Goal: Task Accomplishment & Management: Manage account settings

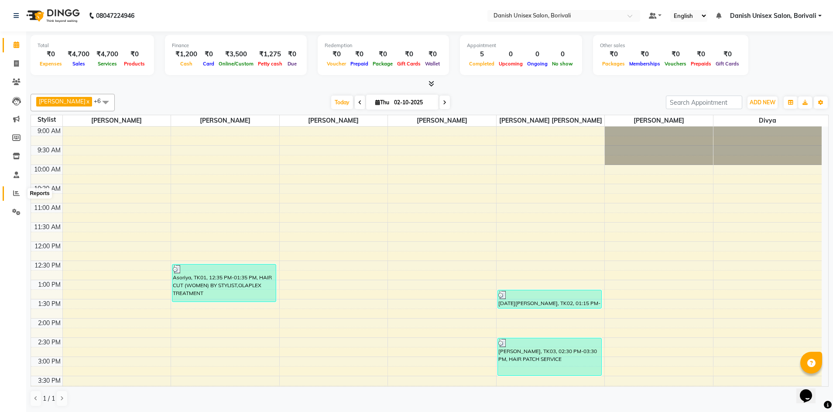
click at [18, 197] on span at bounding box center [16, 194] width 15 height 10
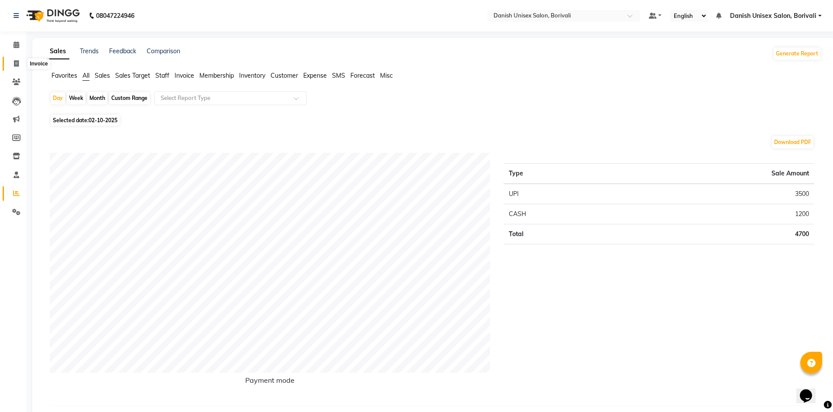
click at [18, 66] on icon at bounding box center [16, 63] width 5 height 7
select select "7068"
select select "service"
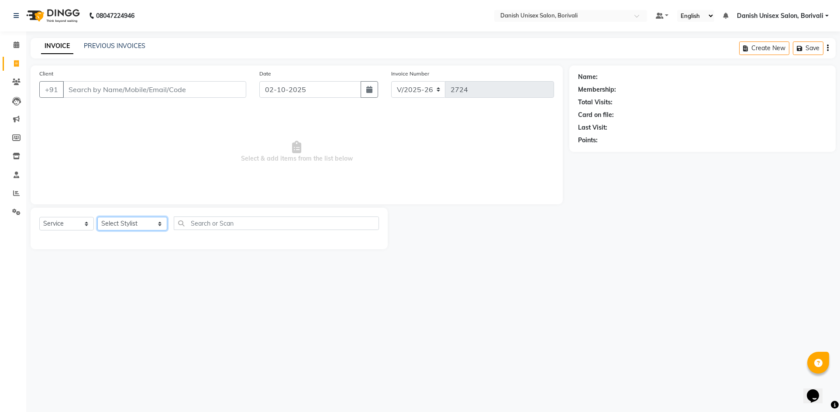
click at [117, 224] on select "Select Stylist [PERSON_NAME] Bheem [PERSON_NAME] Danish Unisex Salon, [PERSON_N…" at bounding box center [132, 224] width 70 height 14
select select "58927"
click at [97, 217] on select "Select Stylist [PERSON_NAME] Bheem [PERSON_NAME] Danish Unisex Salon, [PERSON_N…" at bounding box center [132, 224] width 70 height 14
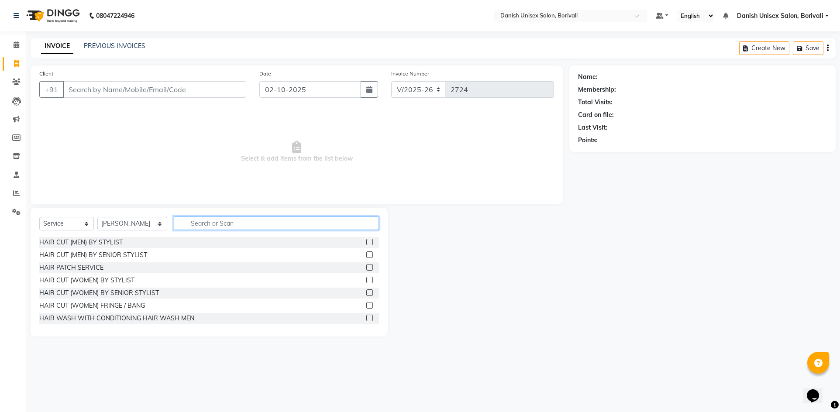
click at [192, 226] on input "text" at bounding box center [276, 223] width 205 height 14
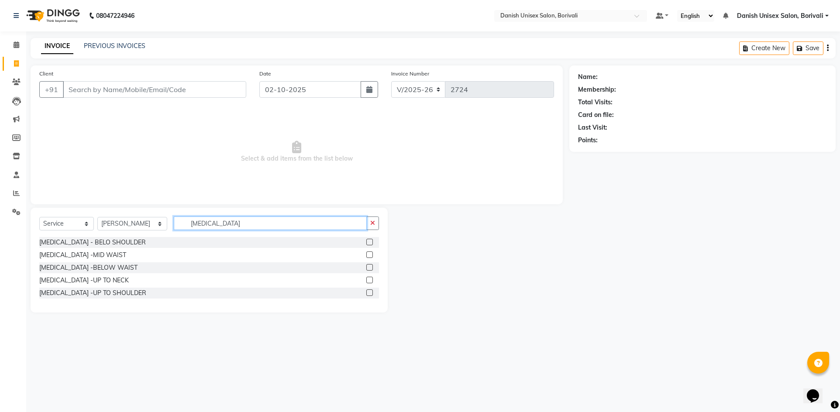
type input "[MEDICAL_DATA]"
click at [369, 243] on label at bounding box center [369, 242] width 7 height 7
click at [369, 243] on input "checkbox" at bounding box center [369, 243] width 6 height 6
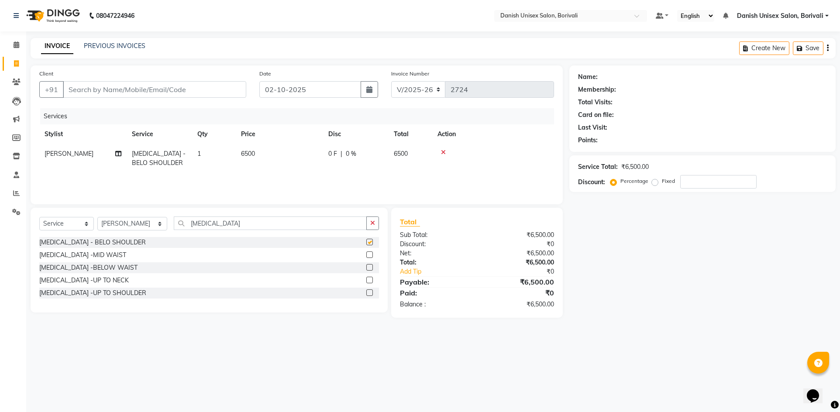
checkbox input "false"
click at [413, 151] on td "6500" at bounding box center [410, 158] width 44 height 29
select select "58927"
click at [373, 156] on input "0" at bounding box center [382, 156] width 26 height 14
type input "1500"
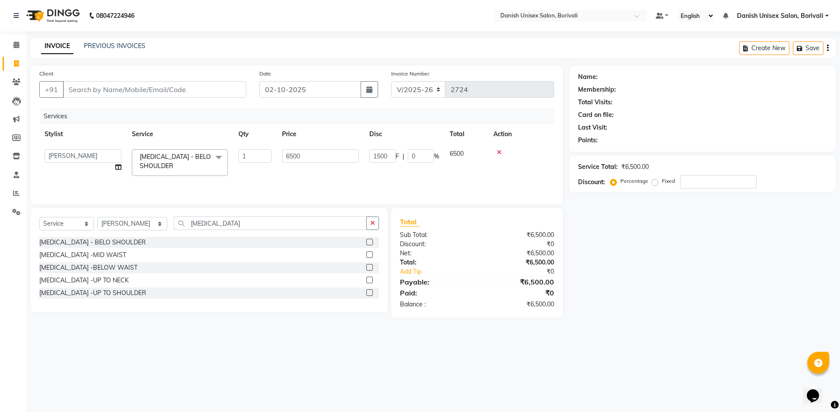
click at [445, 178] on div "Services Stylist Service Qty Price Disc Total Action [PERSON_NAME] Bheem [PERSO…" at bounding box center [296, 151] width 514 height 87
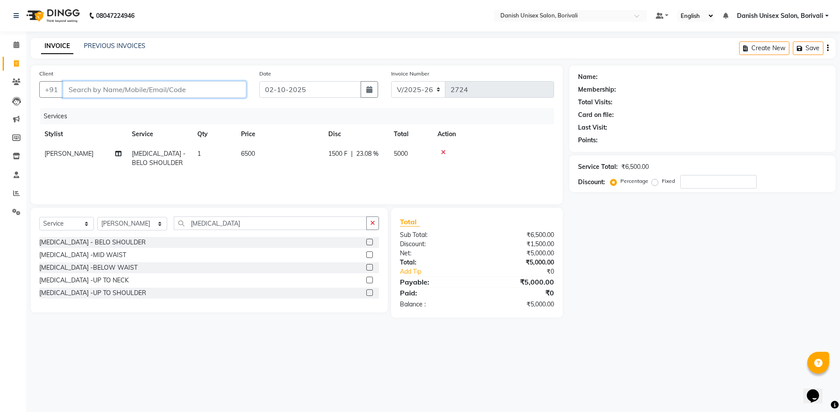
click at [93, 95] on input "Client" at bounding box center [154, 89] width 183 height 17
type input "9"
type input "0"
type input "9870076916"
click at [224, 87] on span "Add Client" at bounding box center [223, 89] width 34 height 9
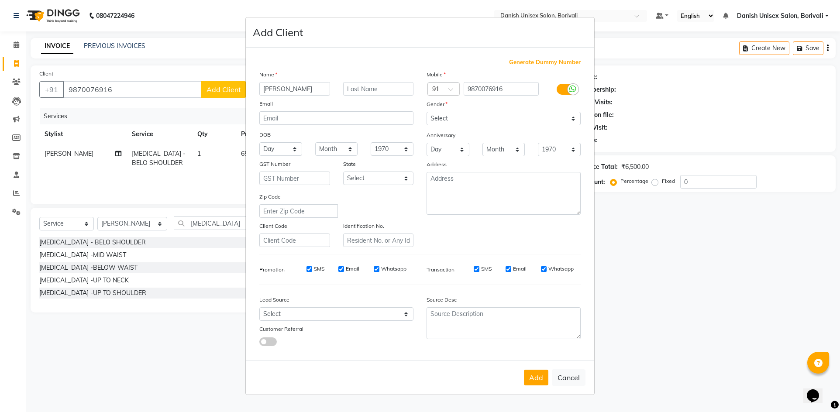
type input "[PERSON_NAME]"
click at [459, 117] on select "Select [DEMOGRAPHIC_DATA] [DEMOGRAPHIC_DATA] Other Prefer Not To Say" at bounding box center [503, 119] width 154 height 14
select select "[DEMOGRAPHIC_DATA]"
click at [426, 112] on select "Select [DEMOGRAPHIC_DATA] [DEMOGRAPHIC_DATA] Other Prefer Not To Say" at bounding box center [503, 119] width 154 height 14
click at [535, 375] on button "Add" at bounding box center [536, 378] width 24 height 16
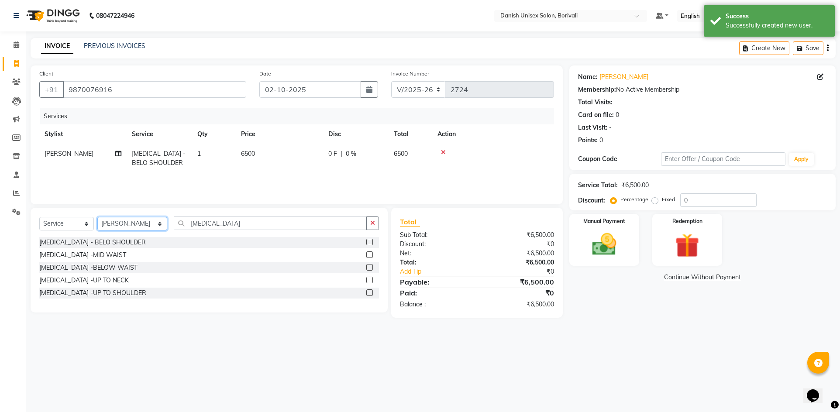
click at [121, 224] on select "Select Stylist [PERSON_NAME] Bheem [PERSON_NAME] Danish Unisex Salon, [PERSON_N…" at bounding box center [132, 224] width 70 height 14
click at [97, 217] on select "Select Stylist [PERSON_NAME] Bheem [PERSON_NAME] Danish Unisex Salon, [PERSON_N…" at bounding box center [132, 224] width 70 height 14
click at [409, 153] on td "6500" at bounding box center [410, 158] width 44 height 29
select select "58927"
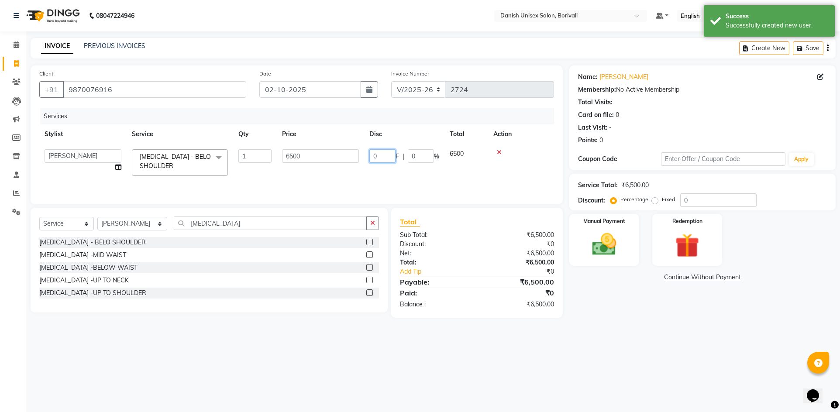
click at [381, 156] on input "0" at bounding box center [382, 156] width 26 height 14
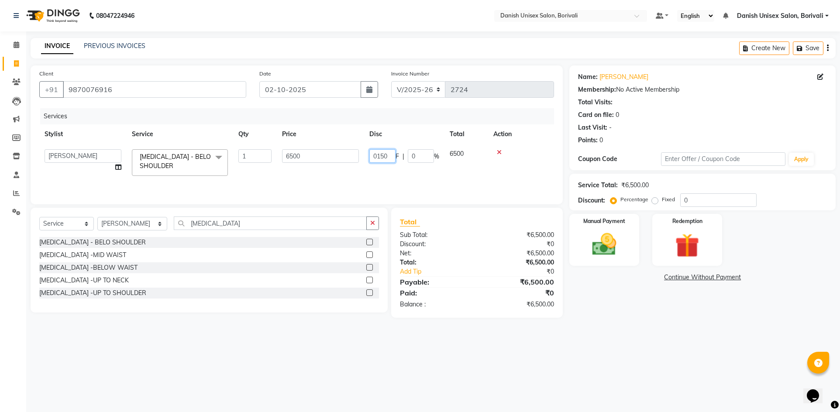
type input "01500"
click at [388, 172] on td "01500 F | 0 %" at bounding box center [404, 162] width 80 height 37
select select "58927"
click at [618, 247] on img at bounding box center [604, 244] width 41 height 29
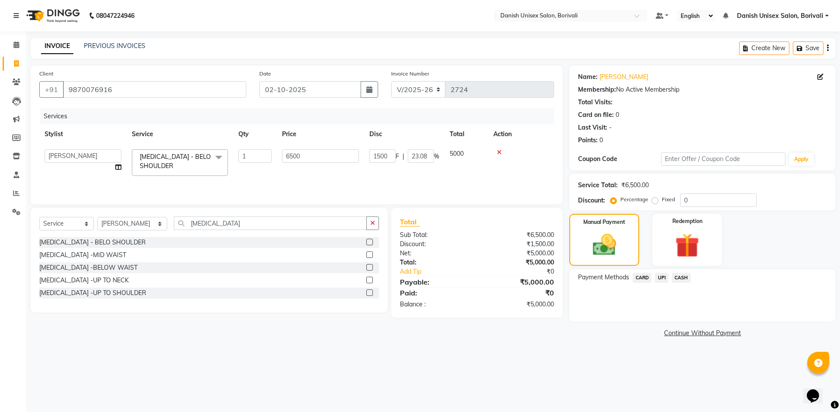
click at [662, 278] on span "UPI" at bounding box center [662, 278] width 14 height 10
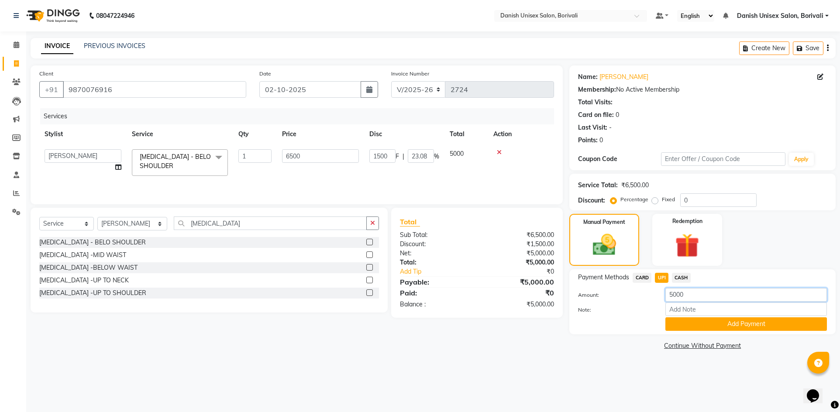
click at [703, 296] on input "5000" at bounding box center [745, 295] width 161 height 14
click at [680, 279] on span "CASH" at bounding box center [681, 278] width 19 height 10
click at [694, 297] on input "5000" at bounding box center [745, 295] width 161 height 14
type input "5"
click at [663, 276] on span "UPI" at bounding box center [662, 278] width 14 height 10
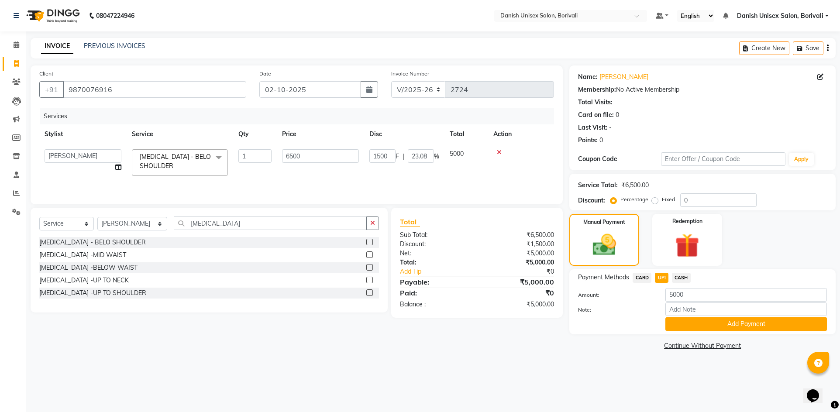
click at [685, 278] on span "CASH" at bounding box center [681, 278] width 19 height 10
click at [698, 295] on input "5000" at bounding box center [745, 295] width 161 height 14
type input "5"
type input "4000"
click at [738, 325] on button "Add Payment" at bounding box center [745, 324] width 161 height 14
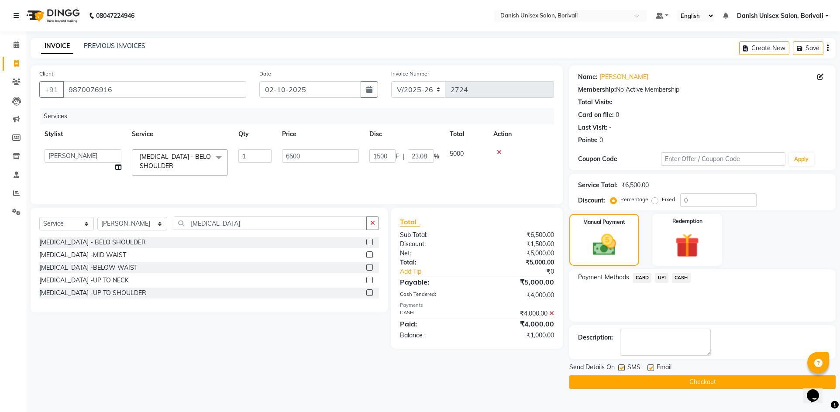
click at [657, 274] on span "UPI" at bounding box center [662, 278] width 14 height 10
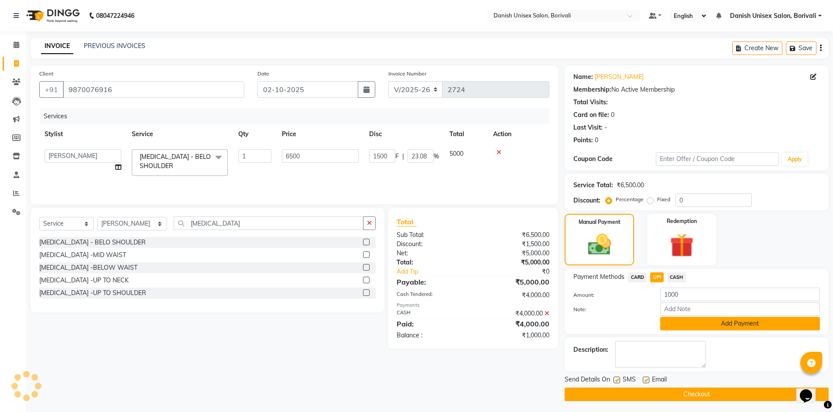
click at [754, 322] on button "Add Payment" at bounding box center [740, 324] width 160 height 14
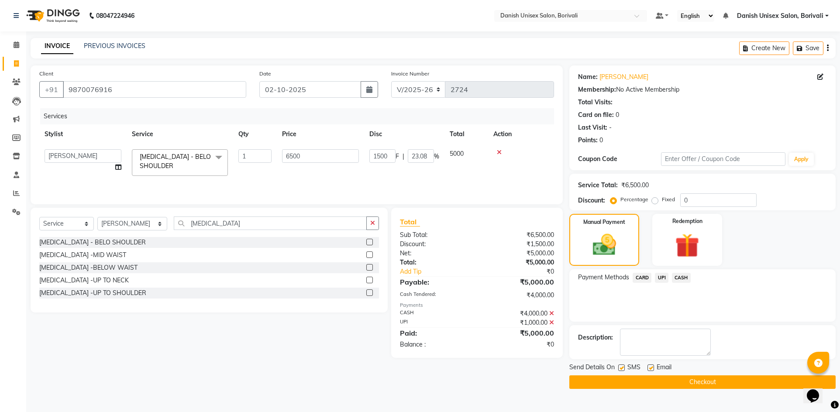
click at [622, 383] on button "Checkout" at bounding box center [702, 382] width 266 height 14
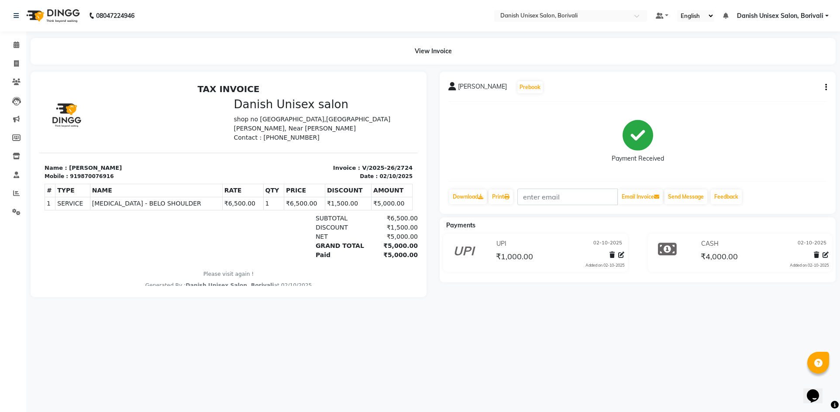
drag, startPoint x: 2, startPoint y: 301, endPoint x: 259, endPoint y: 364, distance: 264.6
click at [154, 357] on div "08047224946 Select Location × Danish Unisex Salon, Borivali Default Panel My Pa…" at bounding box center [420, 206] width 840 height 412
click at [17, 60] on icon at bounding box center [16, 63] width 5 height 7
select select "7068"
select select "service"
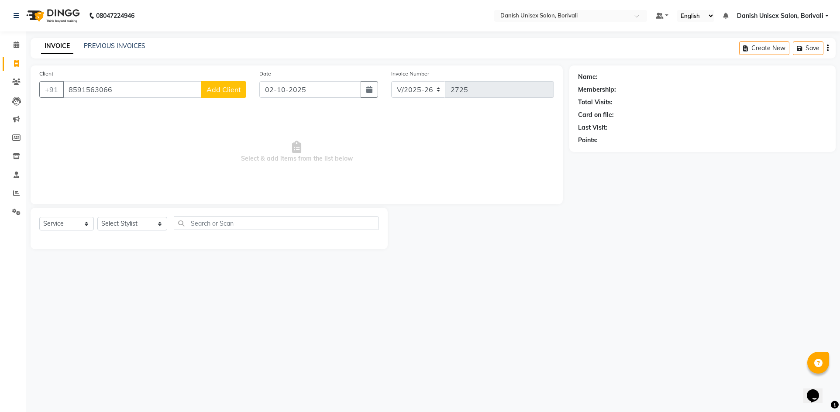
type input "8591563066"
click at [216, 82] on button "Add Client" at bounding box center [223, 89] width 45 height 17
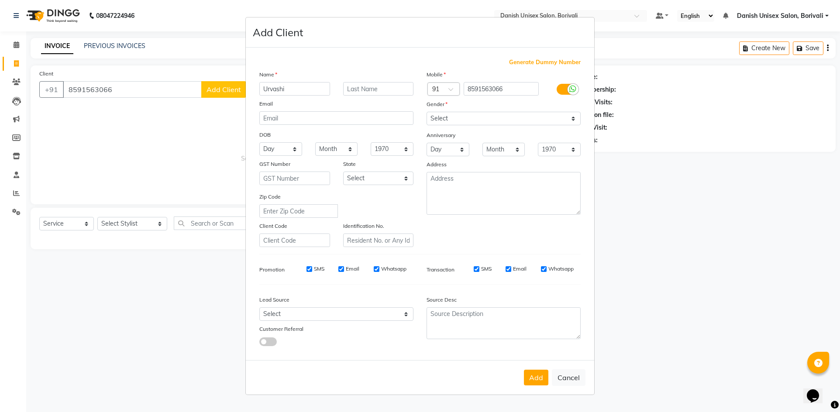
type input "Urvashi"
click at [438, 117] on select "Select [DEMOGRAPHIC_DATA] [DEMOGRAPHIC_DATA] Other Prefer Not To Say" at bounding box center [503, 119] width 154 height 14
select select "[DEMOGRAPHIC_DATA]"
click at [426, 112] on select "Select [DEMOGRAPHIC_DATA] [DEMOGRAPHIC_DATA] Other Prefer Not To Say" at bounding box center [503, 119] width 154 height 14
click at [545, 376] on button "Add" at bounding box center [536, 378] width 24 height 16
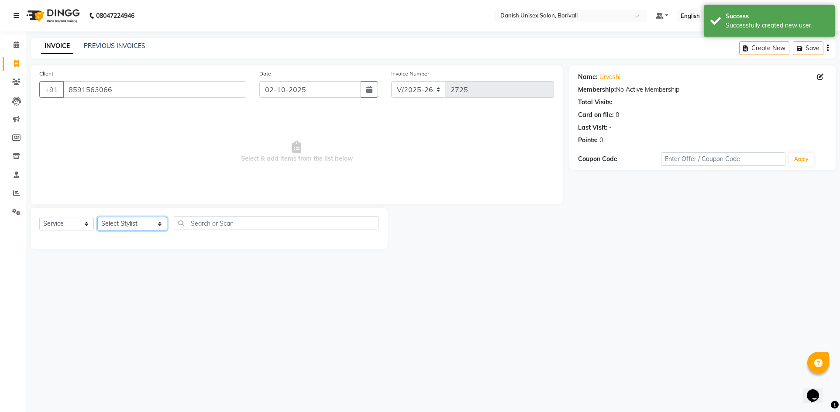
click at [140, 219] on select "Select Stylist [PERSON_NAME] Bheem [PERSON_NAME] Danish Unisex Salon, [PERSON_N…" at bounding box center [132, 224] width 70 height 14
select select "59611"
click at [97, 217] on select "Select Stylist [PERSON_NAME] Bheem [PERSON_NAME] Danish Unisex Salon, [PERSON_N…" at bounding box center [132, 224] width 70 height 14
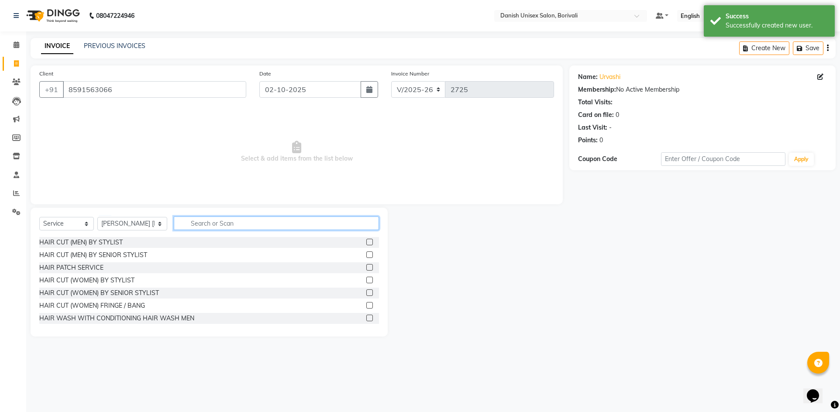
click at [226, 221] on input "text" at bounding box center [276, 223] width 205 height 14
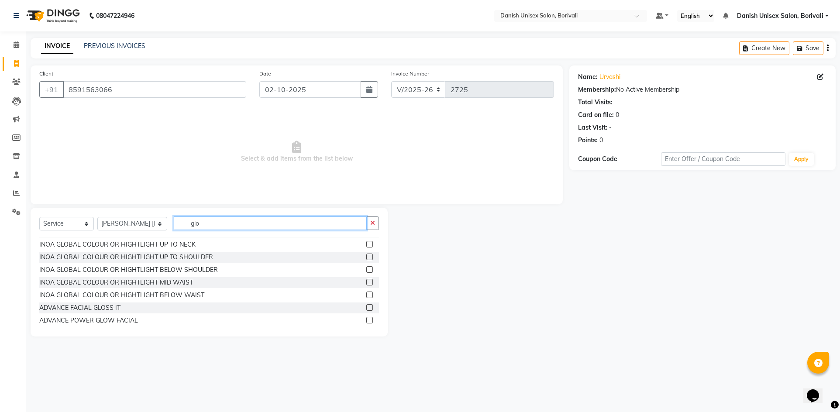
scroll to position [87, 0]
type input "glo"
click at [366, 268] on label at bounding box center [369, 268] width 7 height 7
click at [366, 268] on input "checkbox" at bounding box center [369, 269] width 6 height 6
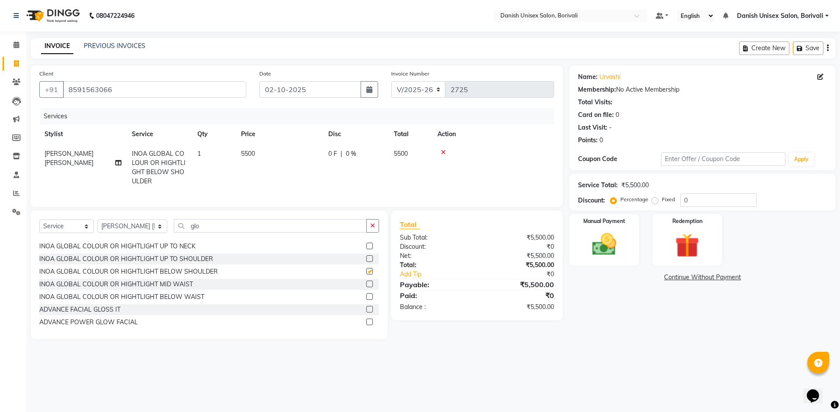
checkbox input "false"
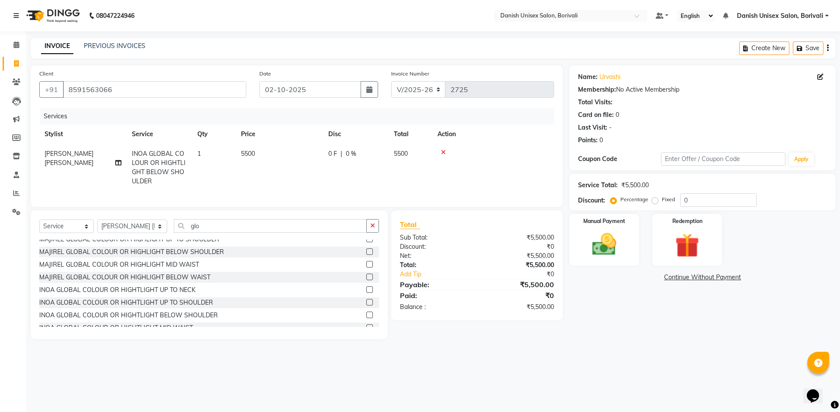
click at [366, 255] on label at bounding box center [369, 251] width 7 height 7
click at [366, 255] on input "checkbox" at bounding box center [369, 252] width 6 height 6
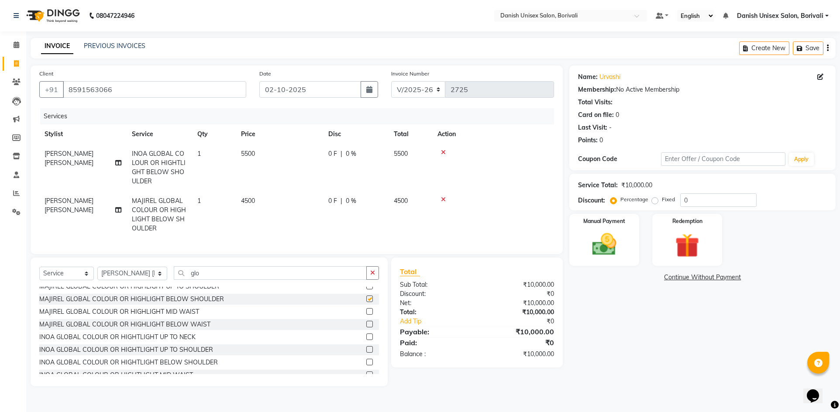
checkbox input "false"
click at [388, 151] on td "0 F | 0 %" at bounding box center [355, 167] width 65 height 47
select select "59611"
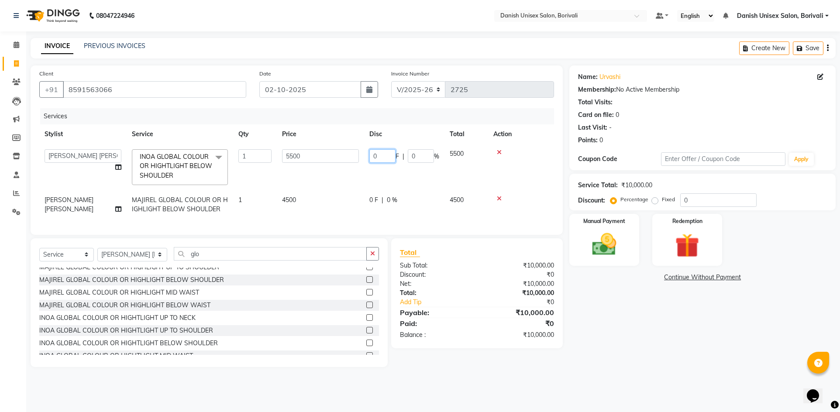
click at [371, 159] on input "0" at bounding box center [382, 156] width 26 height 14
type input "3000"
drag, startPoint x: 405, startPoint y: 171, endPoint x: 412, endPoint y: 174, distance: 8.3
click at [411, 172] on tr "[PERSON_NAME] Bheem [PERSON_NAME] Danish Unisex Salon, Borivali [PERSON_NAME] […" at bounding box center [296, 167] width 514 height 46
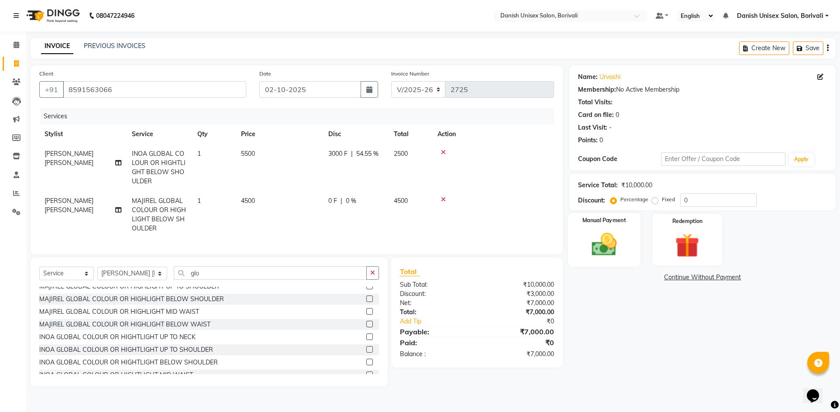
click at [625, 255] on div "Manual Payment" at bounding box center [604, 240] width 72 height 54
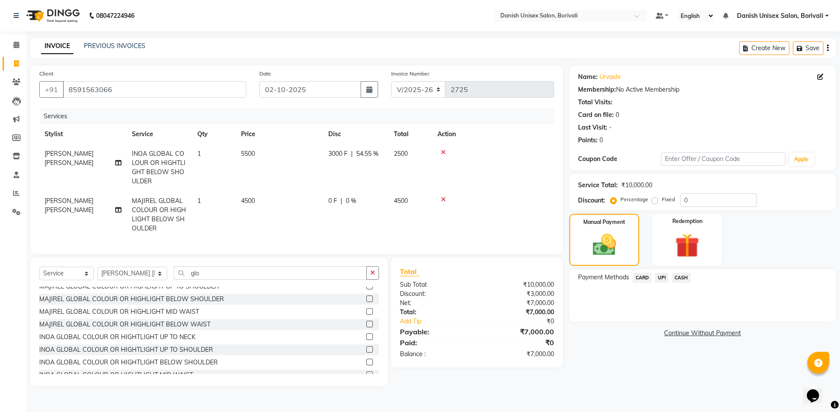
click at [645, 279] on span "CARD" at bounding box center [641, 278] width 19 height 10
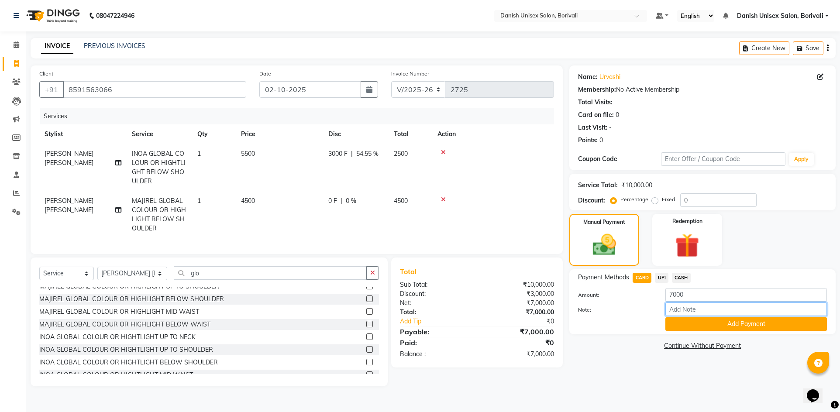
click at [693, 316] on input "Note:" at bounding box center [745, 309] width 161 height 14
click at [680, 324] on button "Add Payment" at bounding box center [745, 324] width 161 height 14
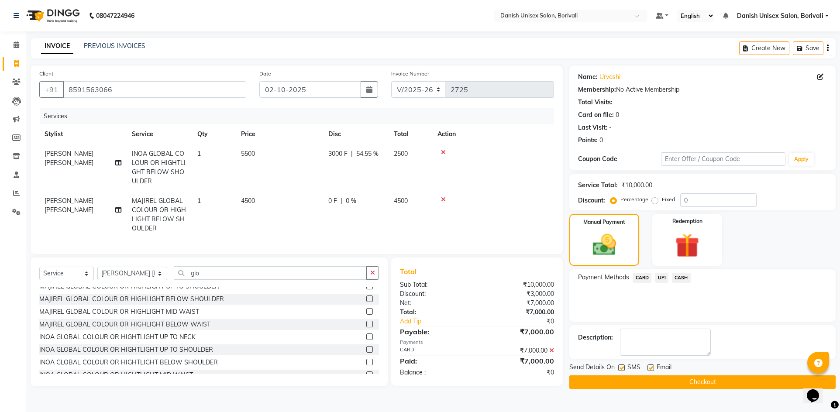
click at [685, 384] on button "Checkout" at bounding box center [702, 382] width 266 height 14
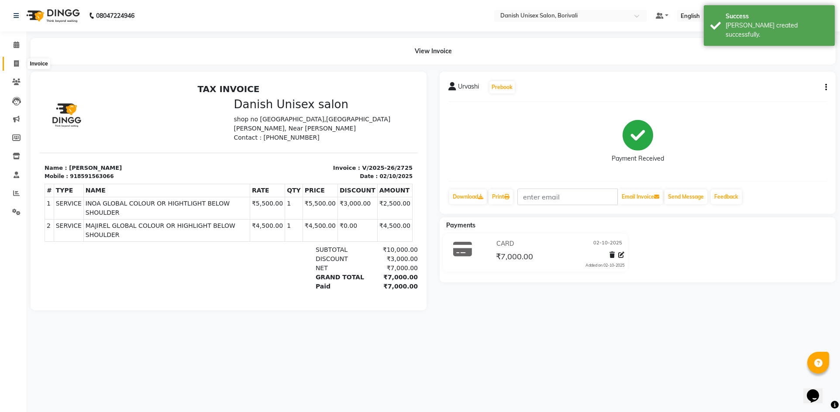
click at [18, 64] on icon at bounding box center [16, 63] width 5 height 7
select select "7068"
select select "service"
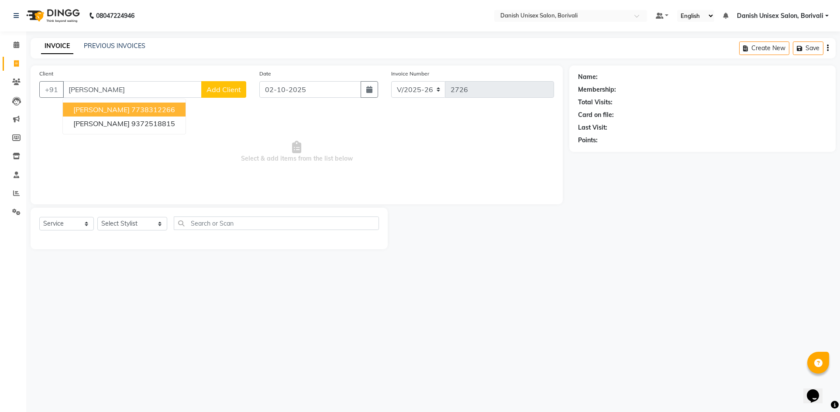
click at [132, 108] on ngb-highlight "7738312266" at bounding box center [153, 109] width 44 height 9
type input "7738312266"
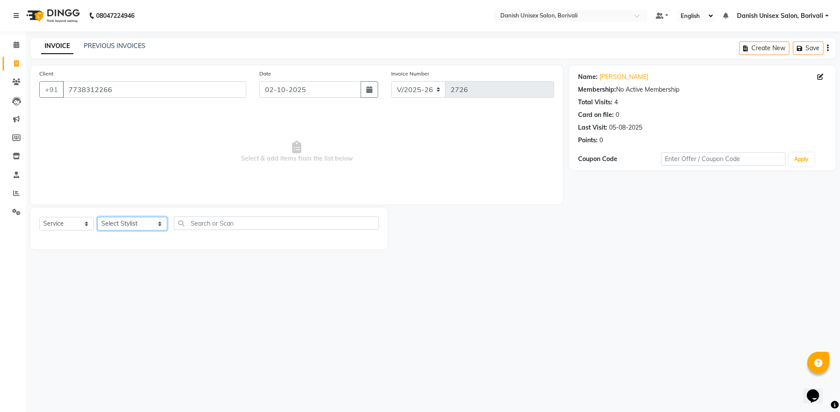
click at [120, 223] on select "Select Stylist [PERSON_NAME] Bheem [PERSON_NAME] Danish Unisex Salon, [PERSON_N…" at bounding box center [132, 224] width 70 height 14
select select "59611"
click at [97, 217] on select "Select Stylist [PERSON_NAME] Bheem [PERSON_NAME] Danish Unisex Salon, [PERSON_N…" at bounding box center [132, 224] width 70 height 14
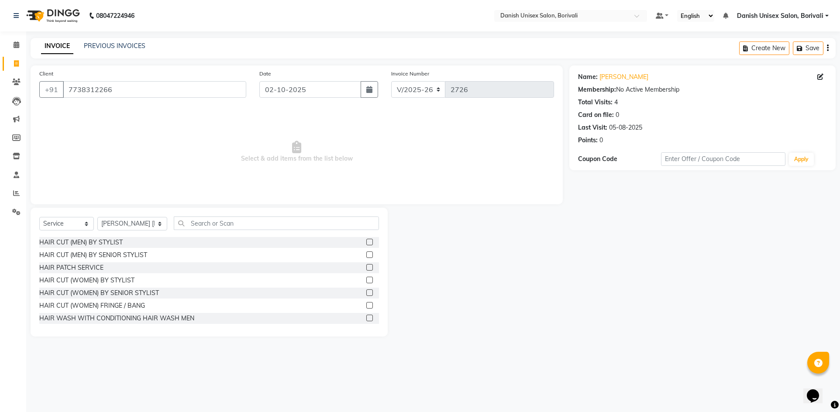
click at [366, 294] on label at bounding box center [369, 292] width 7 height 7
click at [366, 294] on input "checkbox" at bounding box center [369, 293] width 6 height 6
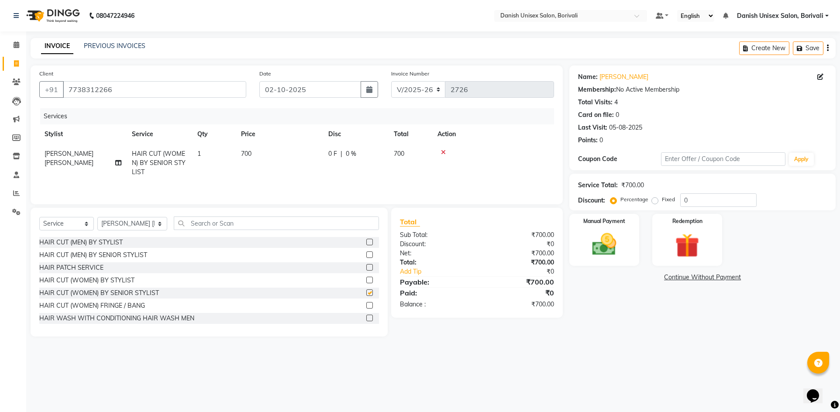
checkbox input "false"
click at [388, 149] on td "0 F | 0 %" at bounding box center [355, 163] width 65 height 38
select select "59611"
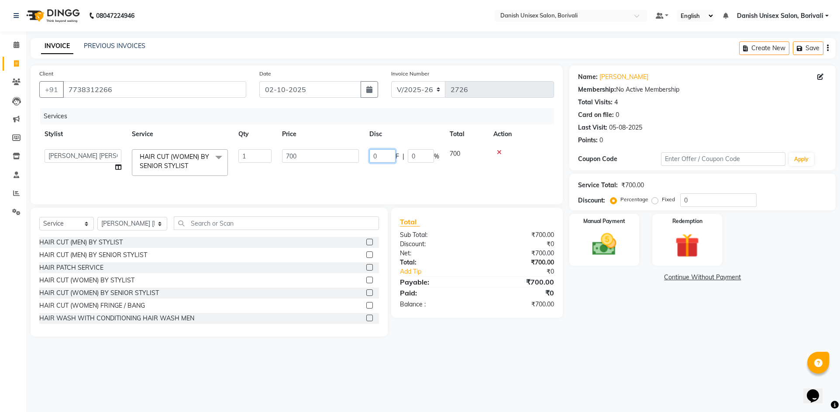
click at [371, 154] on input "0" at bounding box center [382, 156] width 26 height 14
type input "200"
drag, startPoint x: 477, startPoint y: 177, endPoint x: 469, endPoint y: 188, distance: 13.4
click at [473, 184] on div "Services Stylist Service Qty Price Disc Total Action [PERSON_NAME] Bheem [PERSO…" at bounding box center [296, 151] width 514 height 87
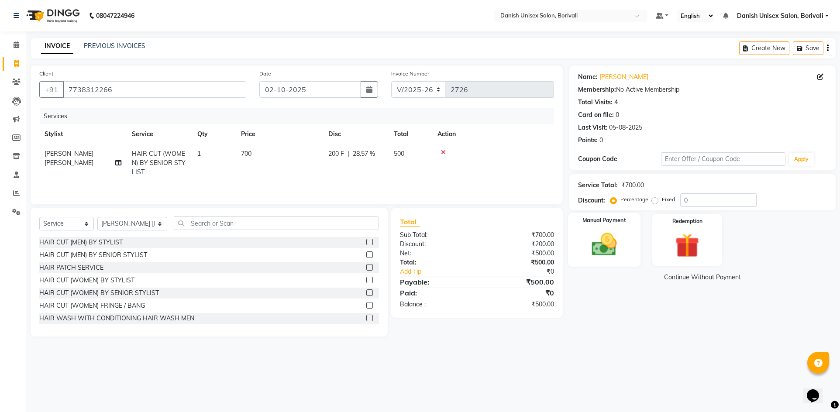
click at [631, 262] on div "Manual Payment" at bounding box center [604, 240] width 72 height 54
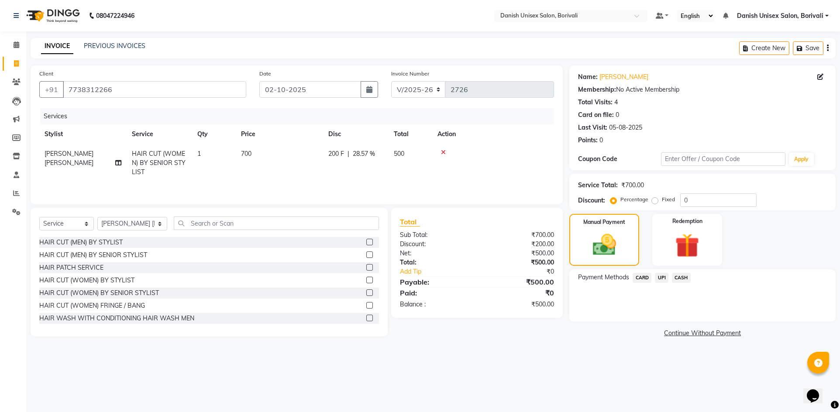
click at [678, 278] on span "CASH" at bounding box center [681, 278] width 19 height 10
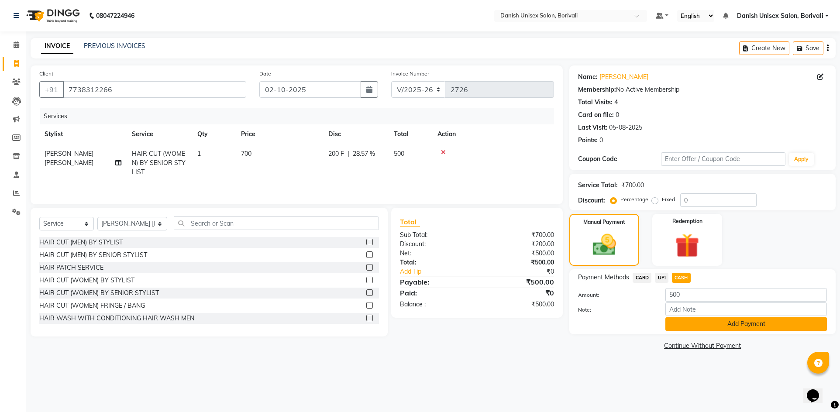
click at [679, 326] on button "Add Payment" at bounding box center [745, 324] width 161 height 14
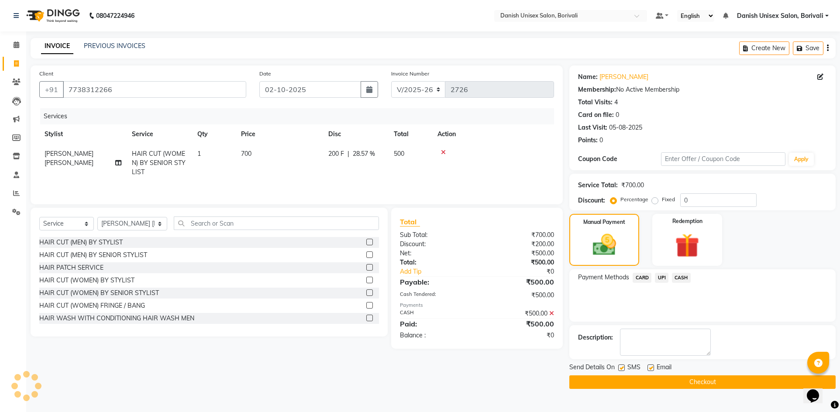
click at [673, 385] on button "Checkout" at bounding box center [702, 382] width 266 height 14
